Goal: Task Accomplishment & Management: Manage account settings

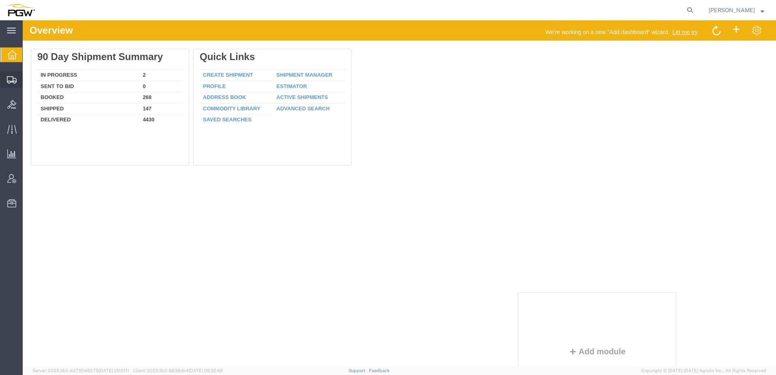
click at [13, 82] on icon at bounding box center [12, 79] width 10 height 7
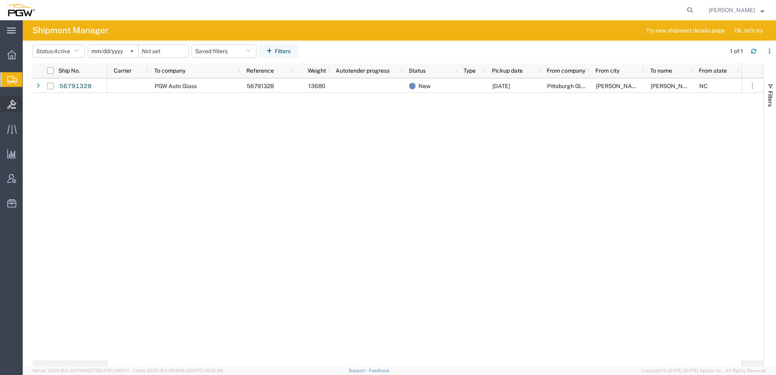
click at [11, 105] on icon at bounding box center [11, 104] width 9 height 9
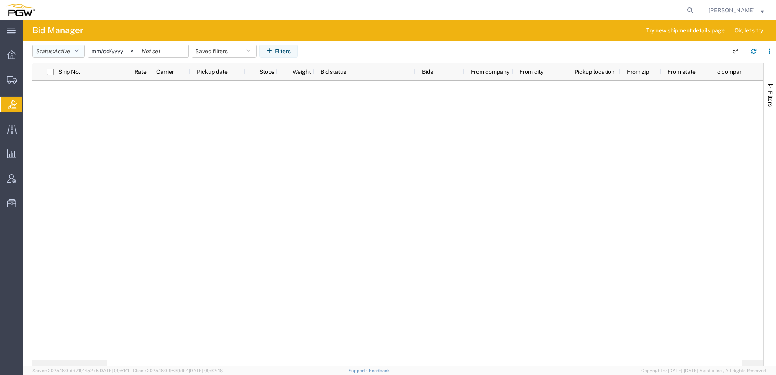
click at [51, 49] on button "Status: Active" at bounding box center [58, 51] width 52 height 13
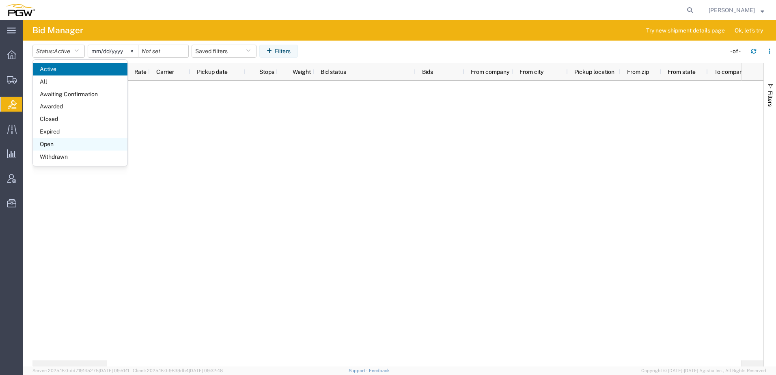
click at [59, 146] on span "Open" at bounding box center [80, 144] width 95 height 13
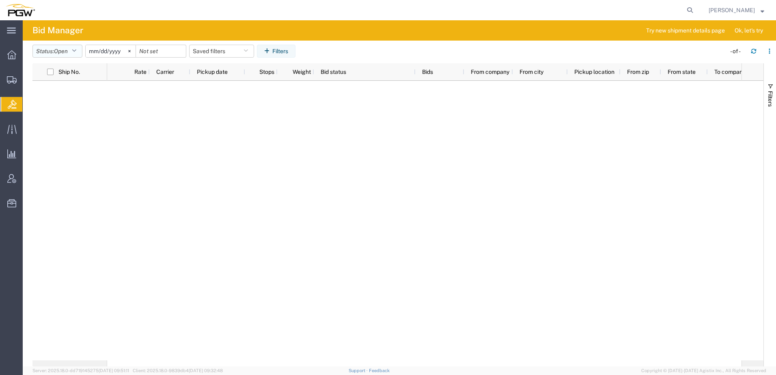
click at [49, 53] on button "Status: Open" at bounding box center [57, 51] width 50 height 13
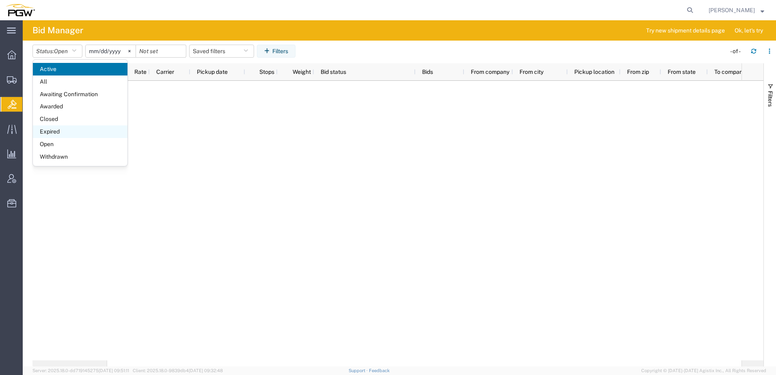
click at [49, 131] on span "Expired" at bounding box center [80, 131] width 95 height 13
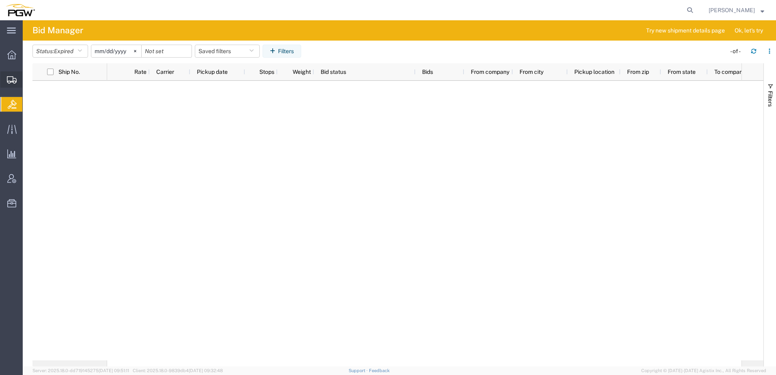
click at [0, 0] on span "Shipment Manager" at bounding box center [0, 0] width 0 height 0
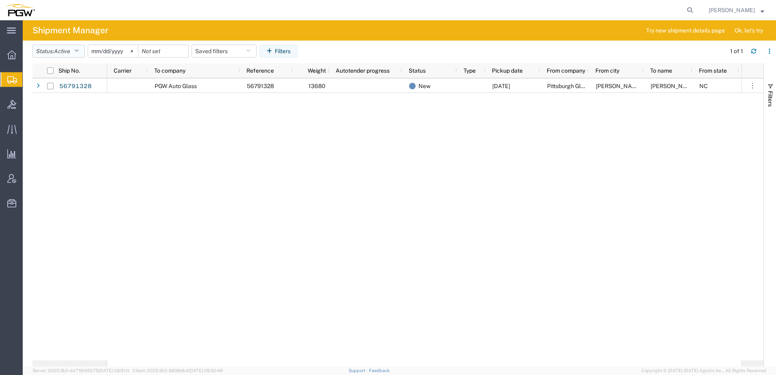
click at [57, 51] on span "Active" at bounding box center [62, 51] width 16 height 6
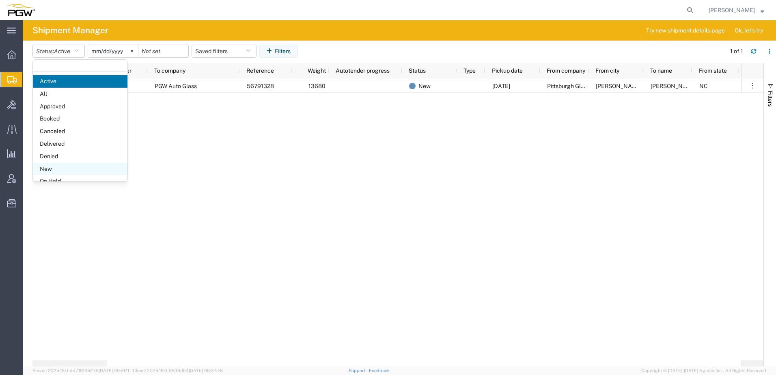
click at [50, 168] on span "New" at bounding box center [80, 169] width 95 height 13
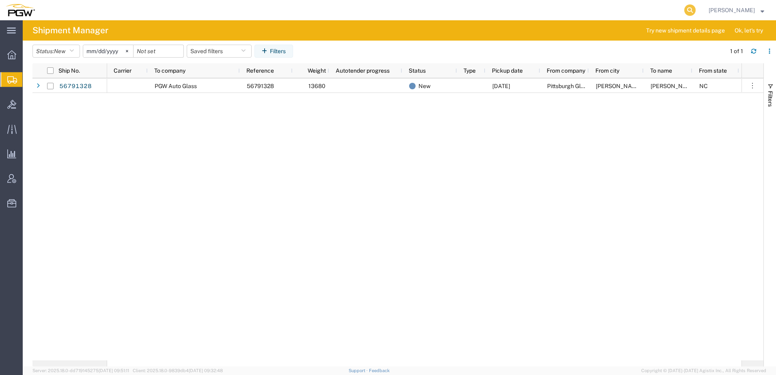
click at [695, 10] on icon at bounding box center [689, 9] width 11 height 11
click at [562, 11] on input "search" at bounding box center [560, 9] width 247 height 19
paste input "52828057"
type input "52828057"
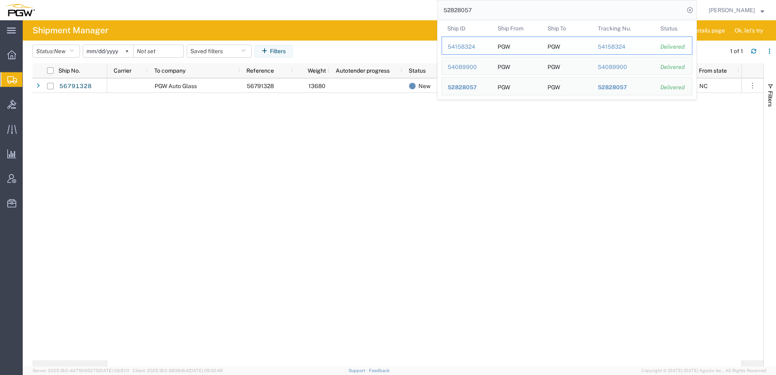
click at [475, 47] on div "54158324" at bounding box center [467, 47] width 39 height 9
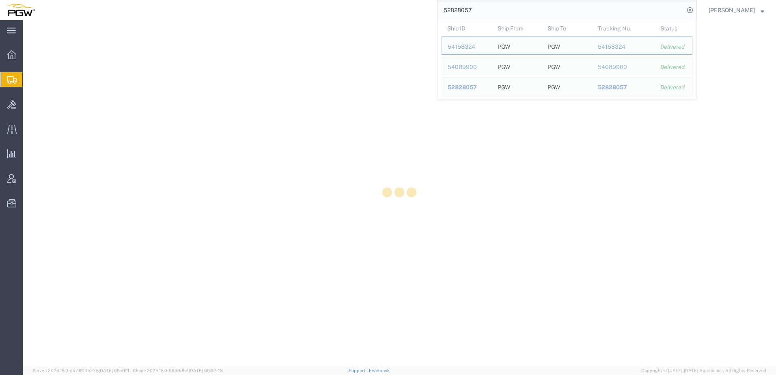
click at [516, 14] on input "52828057" at bounding box center [560, 9] width 247 height 19
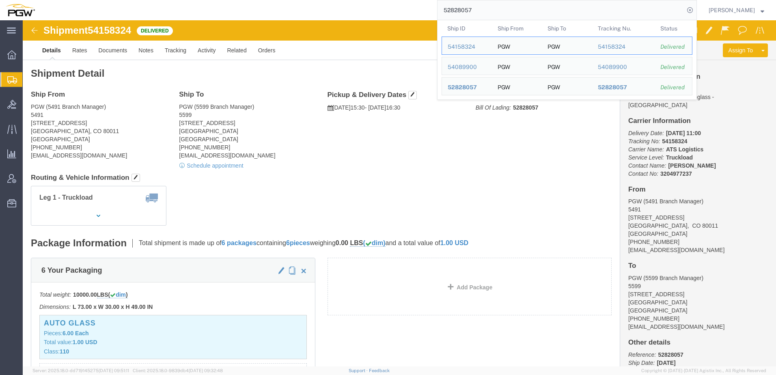
click div "Leg 1 - Truckload Vehicle 1: Box Van (28 Feet) Number of trucks: 1"
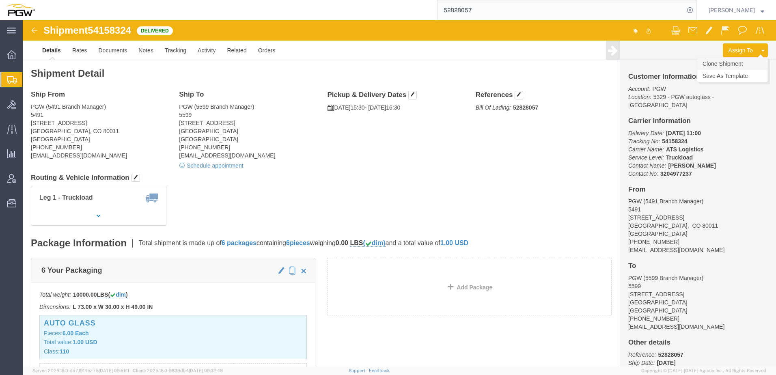
click link "Clone Shipment"
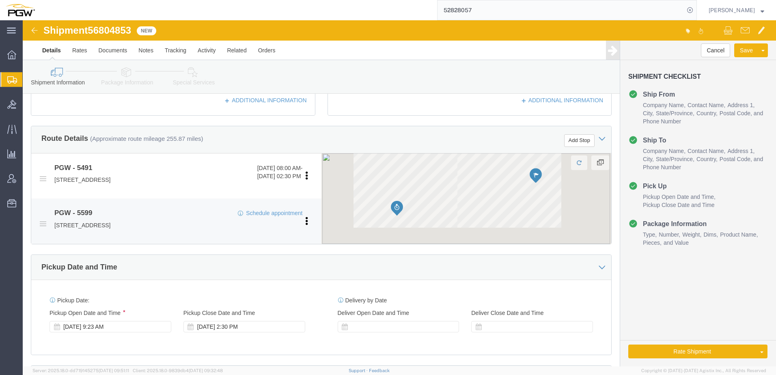
select select "34217"
select select "28399"
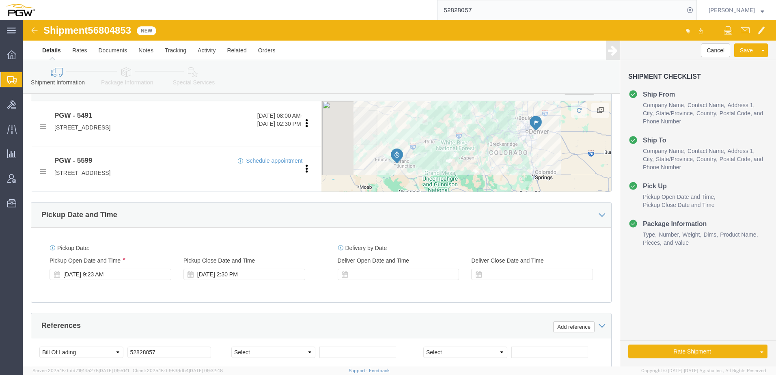
scroll to position [365, 0]
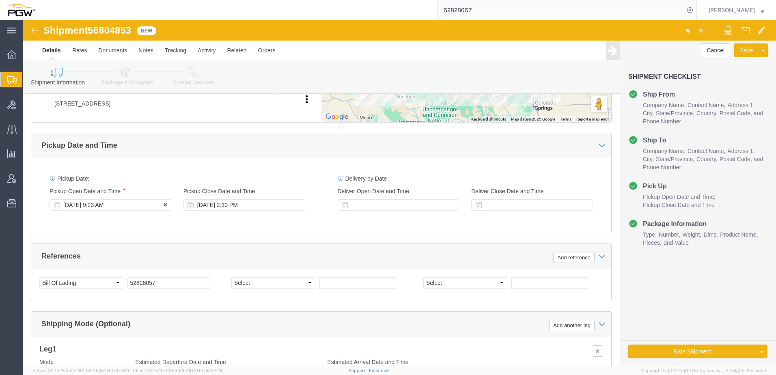
click div "[DATE] 9:23 AM"
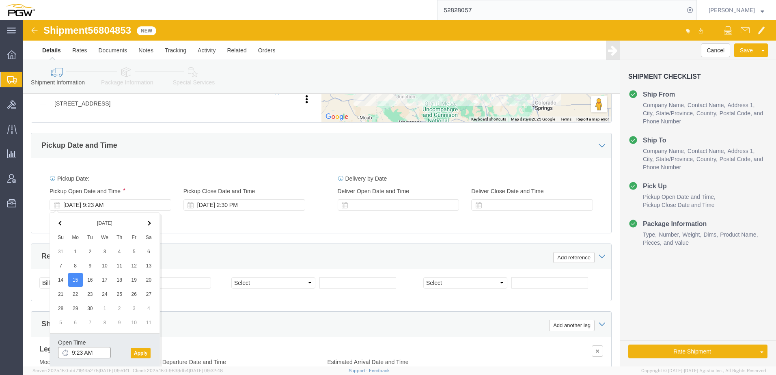
click input "9:23 AM"
click button "Apply"
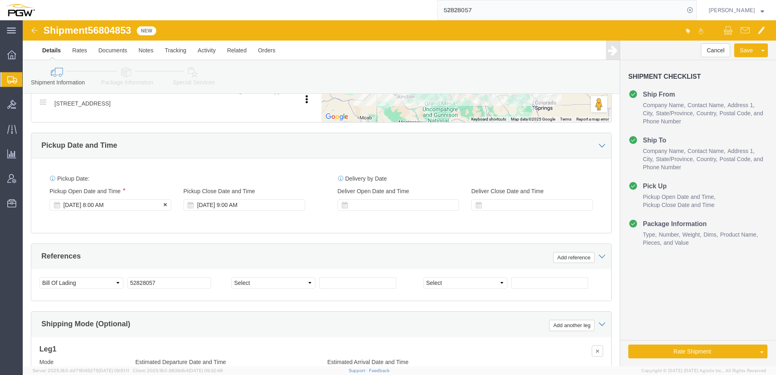
click div "[DATE] 8:00 AM"
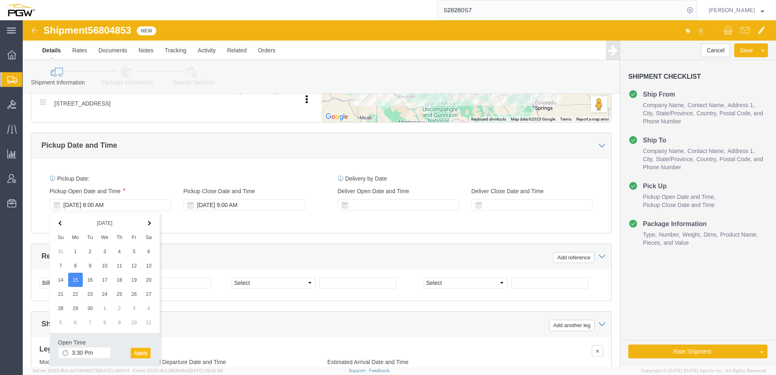
type input "3:30 PM"
click button "Apply"
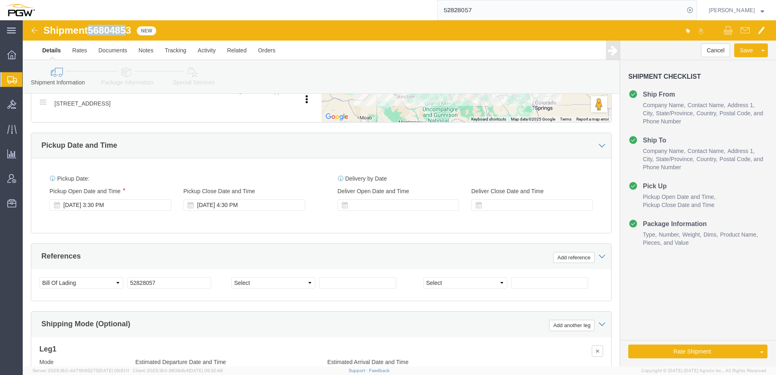
drag, startPoint x: 69, startPoint y: 9, endPoint x: 106, endPoint y: 9, distance: 36.9
click span "56804853"
drag, startPoint x: 112, startPoint y: 8, endPoint x: 67, endPoint y: 9, distance: 45.0
click div "Shipment 56804853 New"
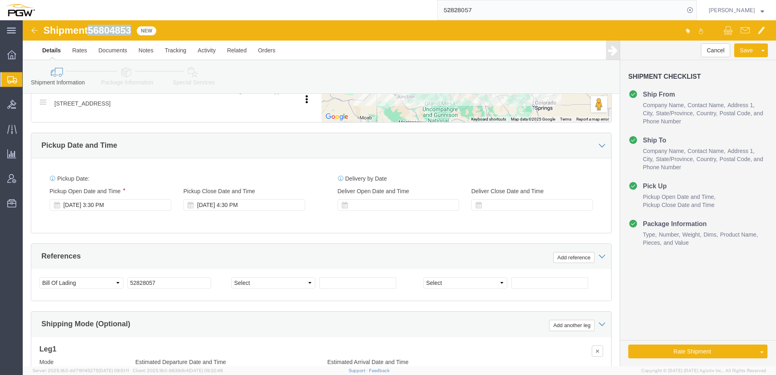
copy span "56804853"
drag, startPoint x: 150, startPoint y: 260, endPoint x: -107, endPoint y: 226, distance: 259.0
click html "Shipment 56804853 New Details Rates Documents Notes Tracking Activity Related O…"
paste input "6804853"
type input "56804853"
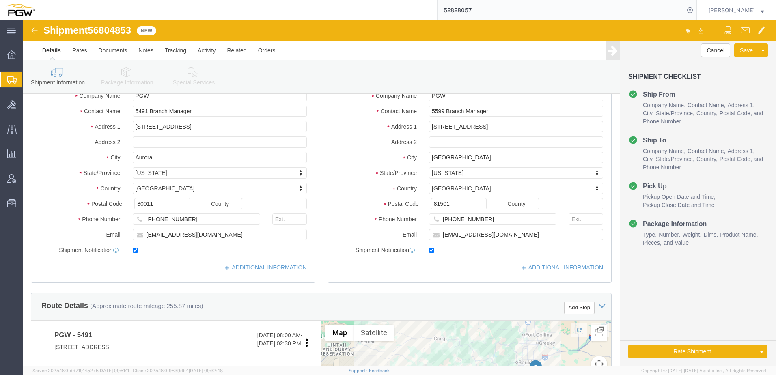
scroll to position [0, 0]
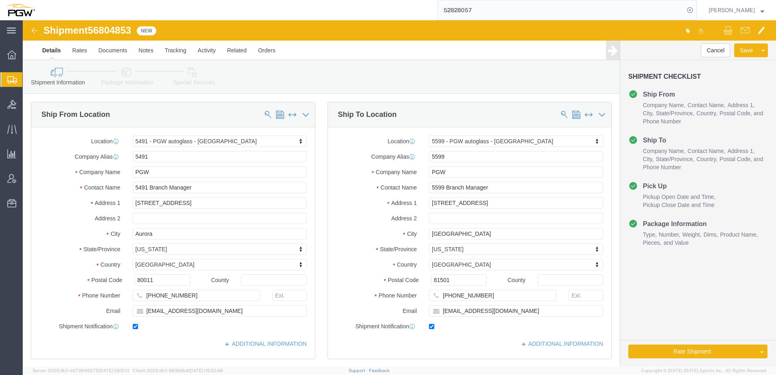
click icon
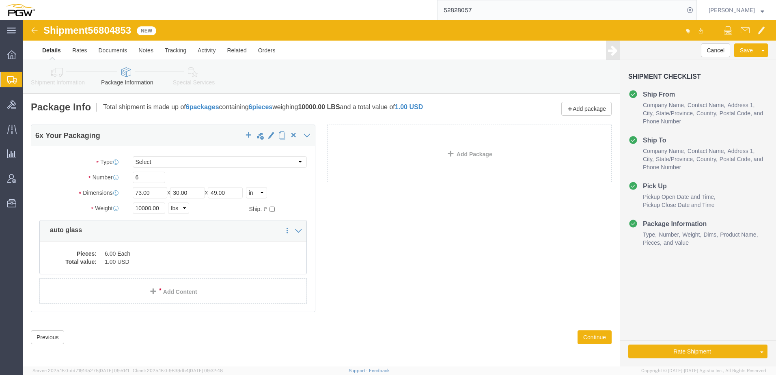
click link "Shipment Information"
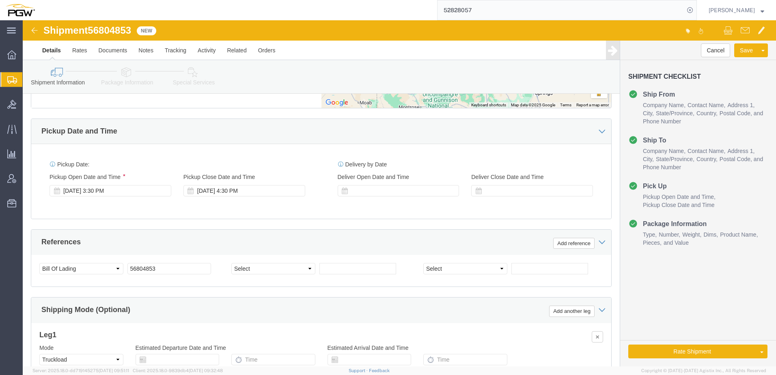
scroll to position [446, 0]
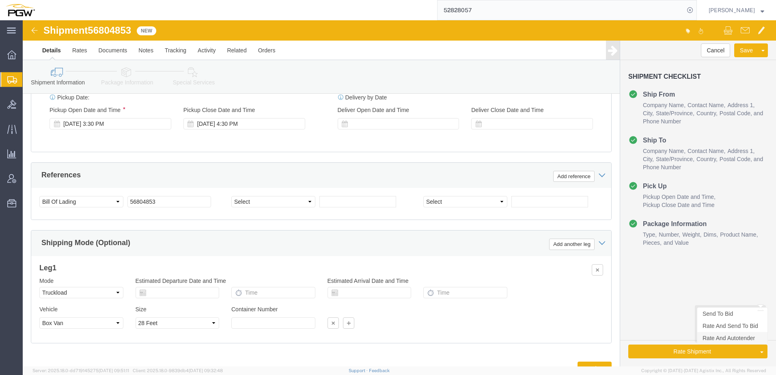
click link "Rate And Autotender"
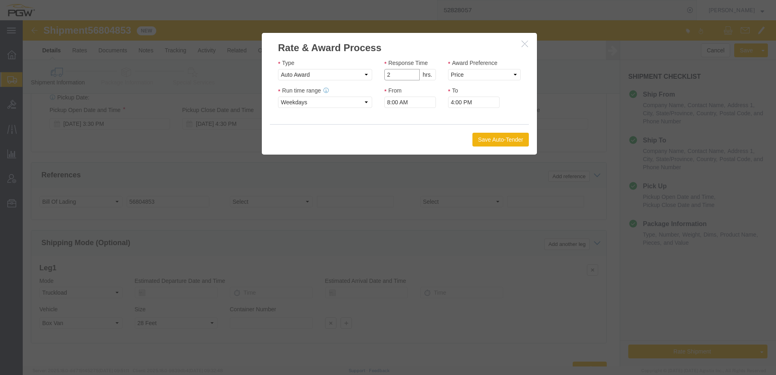
click input "2"
type input "1"
click input "1"
click select "Price Carrier Rank"
select select "LANE_RANK"
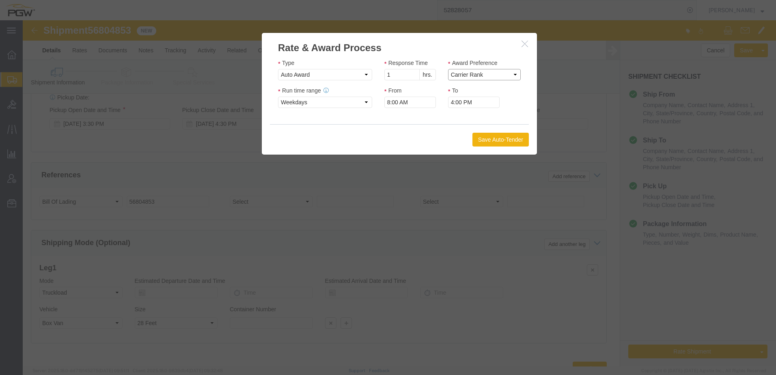
click select "Price Carrier Rank"
click button "Save Auto-Tender"
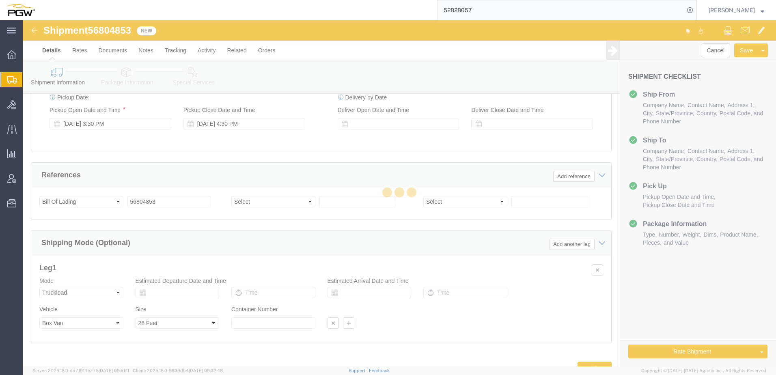
scroll to position [0, 0]
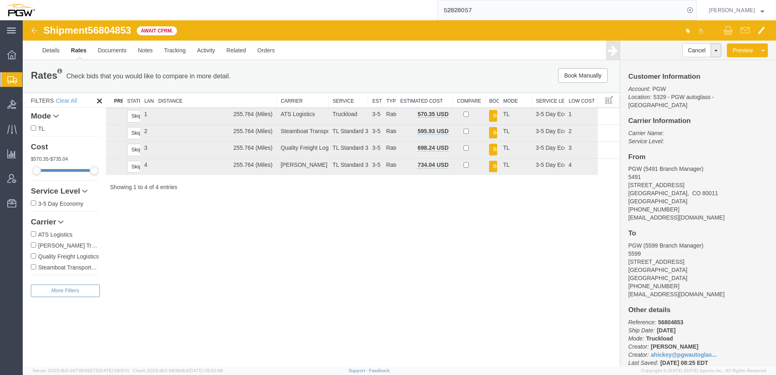
click at [413, 256] on div "Shipment 56804853 4 of 4 Await Cfrm. Details Rates Documents Notes Tracking Act…" at bounding box center [399, 193] width 753 height 346
